Goal: Task Accomplishment & Management: Manage account settings

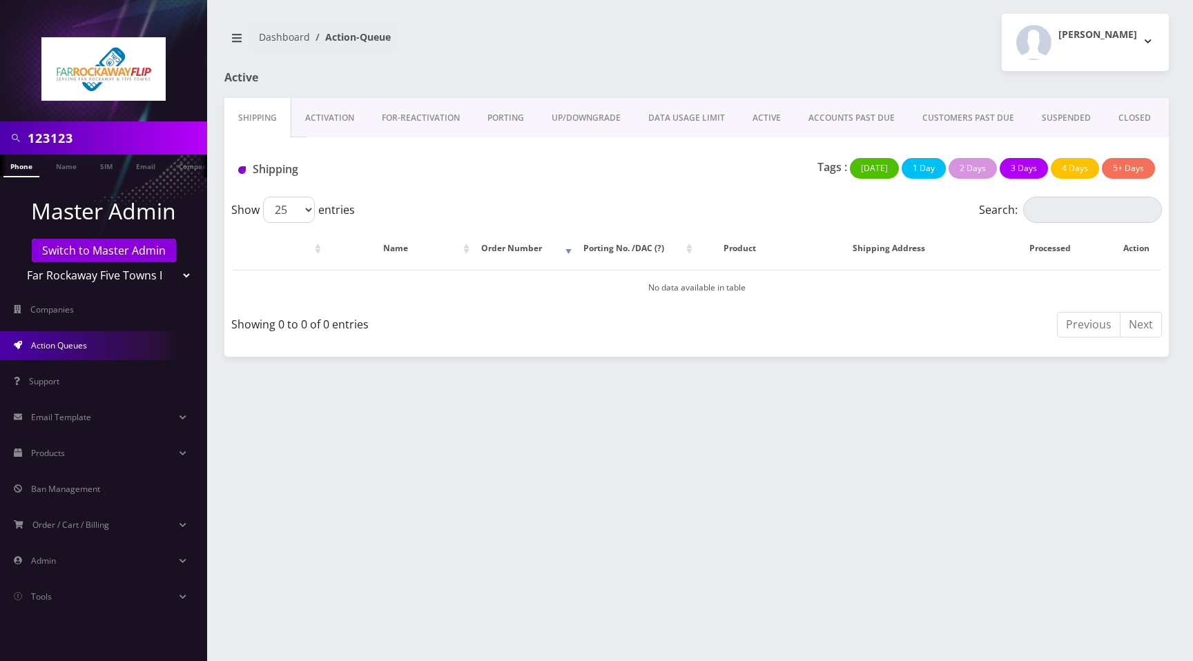
click at [90, 273] on select "Teltik Production My Link Mobile VennMobile Unlimited Advanced LTE Rexing Inc D…" at bounding box center [104, 275] width 176 height 26
select select "1"
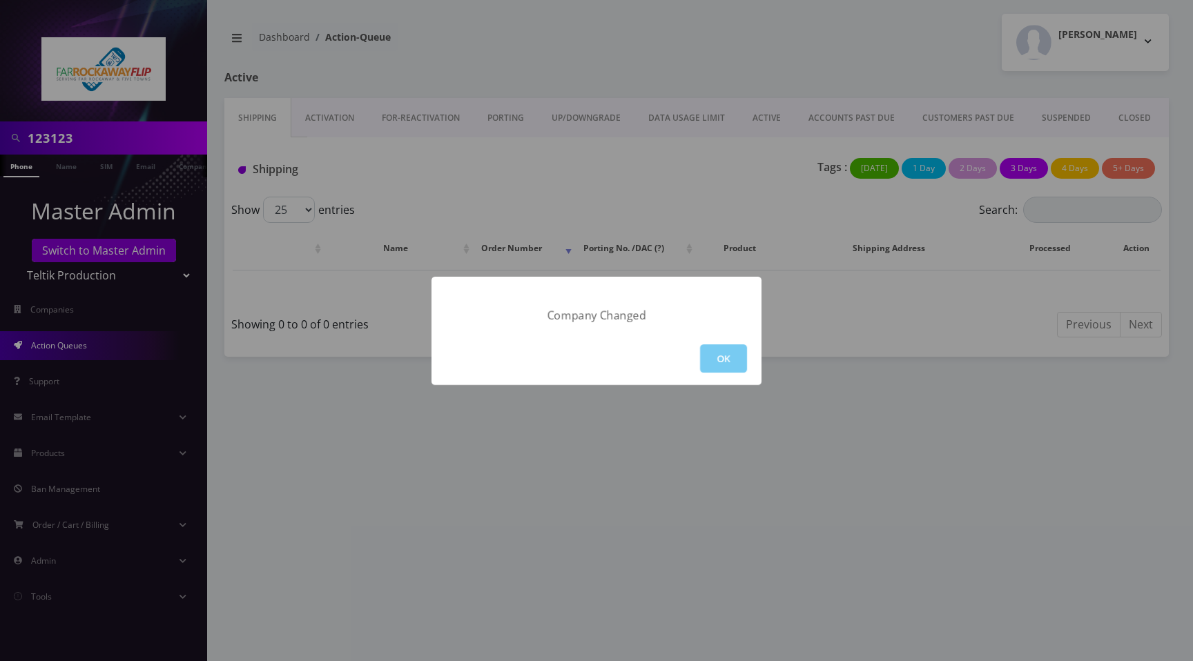
click at [710, 362] on button "OK" at bounding box center [723, 358] width 47 height 28
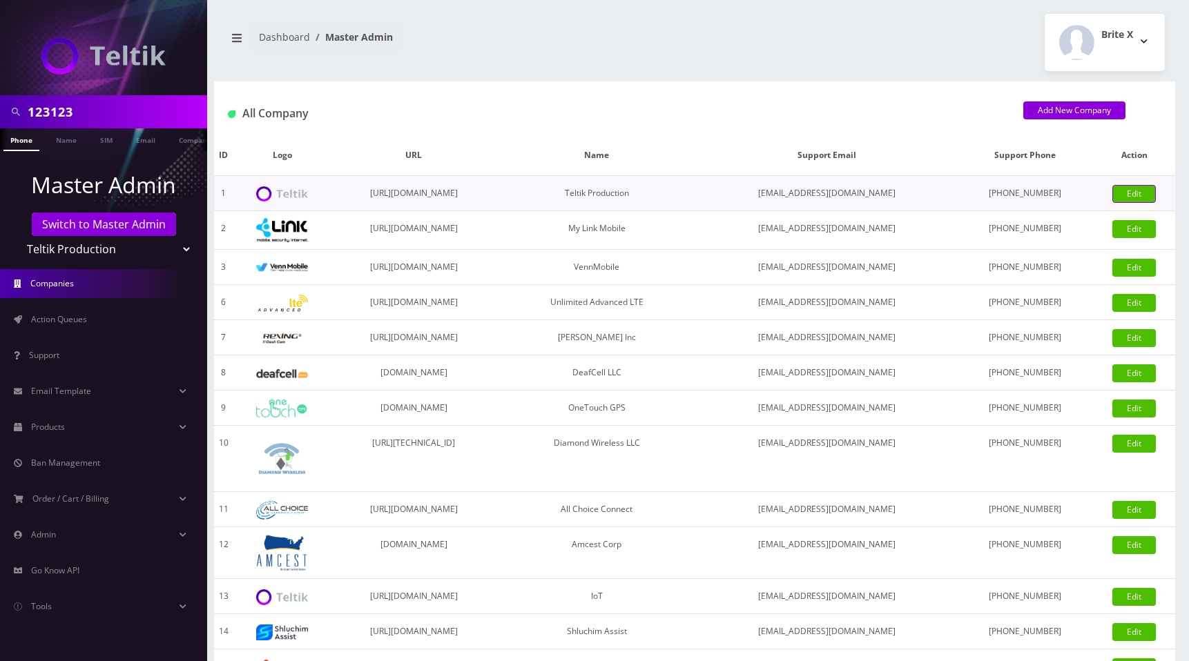
click at [1146, 198] on link "Edit" at bounding box center [1133, 194] width 43 height 18
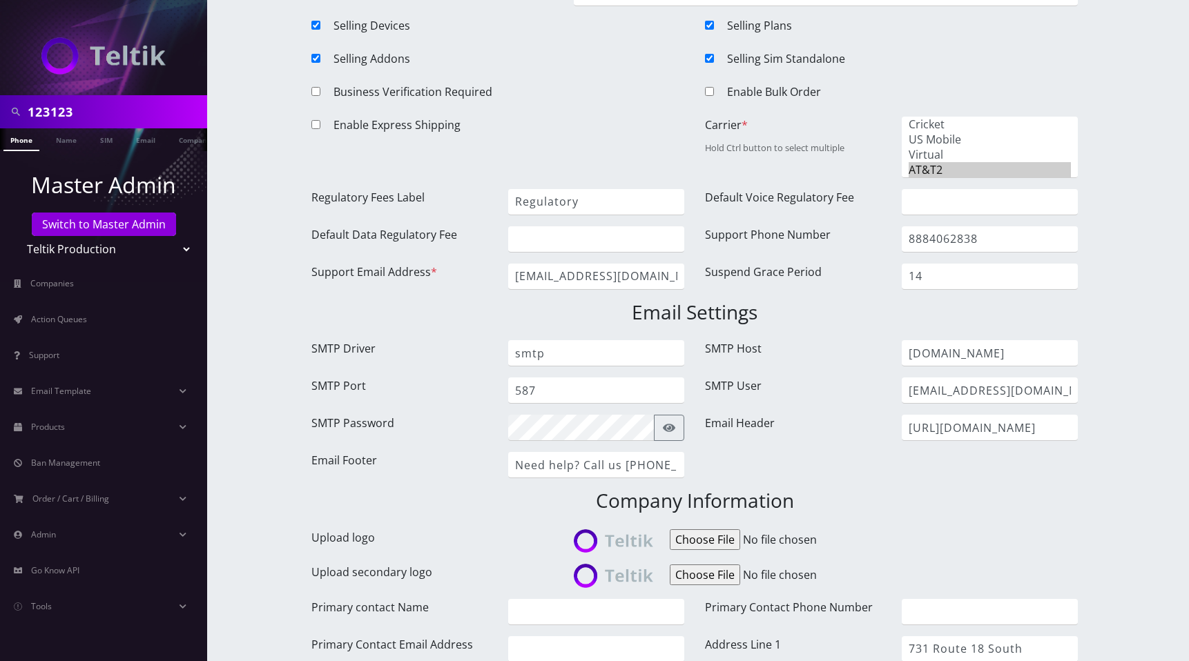
scroll to position [211, 0]
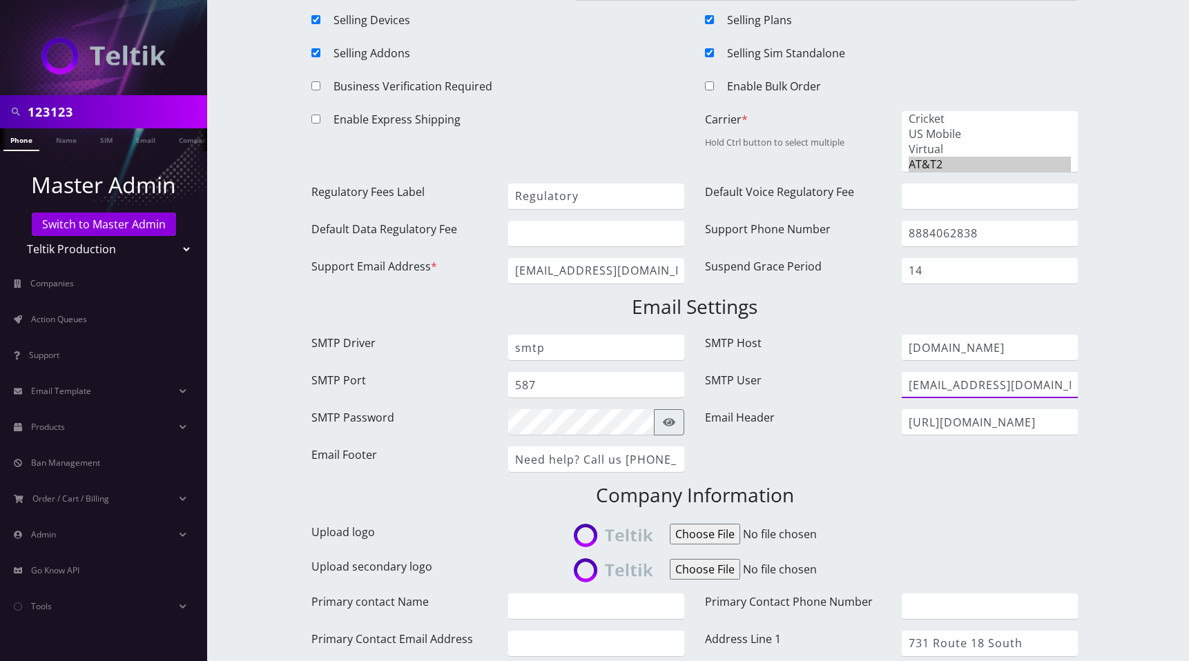
click at [1015, 393] on input "postmaster@mg.teltik.com" at bounding box center [989, 385] width 176 height 26
drag, startPoint x: 669, startPoint y: 415, endPoint x: 635, endPoint y: 433, distance: 38.9
click at [669, 417] on icon "button" at bounding box center [669, 422] width 12 height 11
click at [581, 422] on input "a03f667231483e869d1af9b5df405a3d-915161b7-3e0f7943" at bounding box center [581, 422] width 146 height 26
click at [898, 21] on div "Selling Plans" at bounding box center [907, 23] width 361 height 22
